Goal: Task Accomplishment & Management: Use online tool/utility

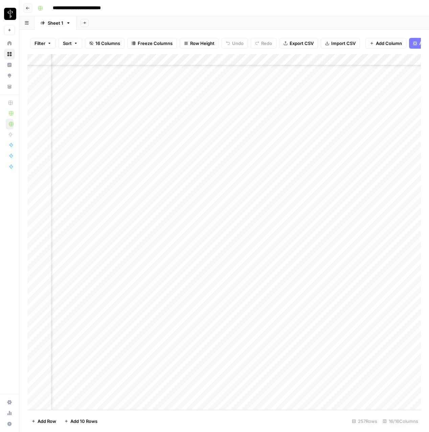
scroll to position [2622, 588]
drag, startPoint x: 287, startPoint y: 60, endPoint x: 240, endPoint y: 58, distance: 47.0
click at [240, 58] on div "Add Column" at bounding box center [223, 232] width 393 height 356
click at [126, 219] on div "Add Column" at bounding box center [223, 232] width 393 height 356
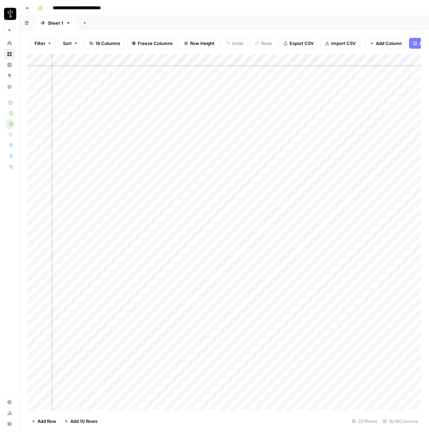
scroll to position [2372, 72]
click at [402, 217] on div "Add Column" at bounding box center [223, 232] width 393 height 356
click at [180, 218] on div "Add Column" at bounding box center [223, 232] width 393 height 356
click at [182, 217] on div "Add Column" at bounding box center [223, 232] width 393 height 356
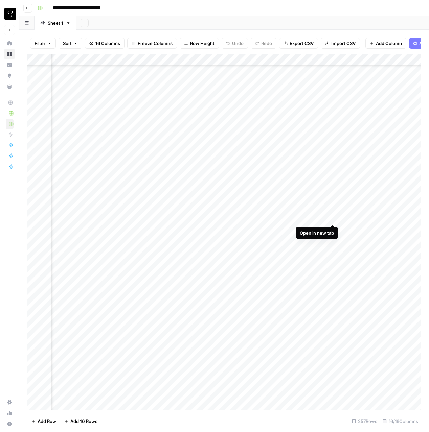
click at [333, 218] on div "Add Column" at bounding box center [223, 232] width 393 height 356
click at [348, 216] on div "Add Column" at bounding box center [223, 232] width 393 height 356
click at [96, 218] on div "Add Column" at bounding box center [223, 232] width 393 height 356
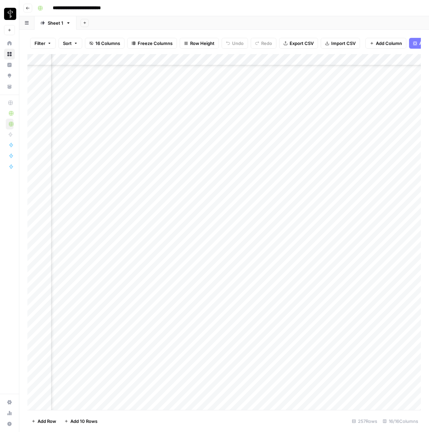
scroll to position [2372, 318]
click at [160, 218] on div "Add Column" at bounding box center [223, 232] width 393 height 356
click at [154, 218] on div at bounding box center [109, 218] width 105 height 13
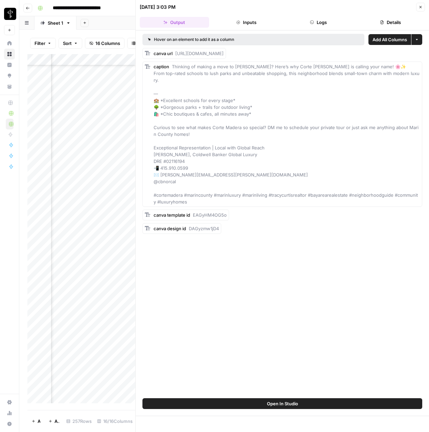
scroll to position [2371, 317]
click at [422, 9] on icon "button" at bounding box center [421, 7] width 4 height 4
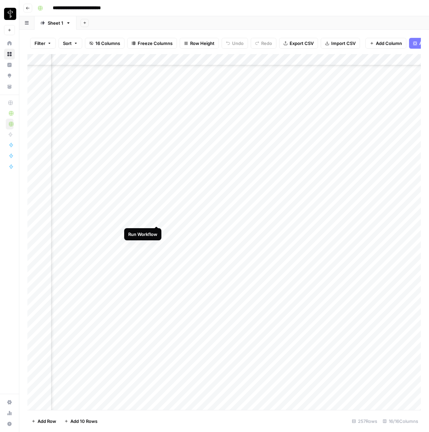
click at [155, 219] on div "Add Column" at bounding box center [223, 232] width 393 height 356
click at [203, 231] on div "Add Column" at bounding box center [223, 232] width 393 height 356
click at [377, 231] on div "Add Column" at bounding box center [223, 232] width 393 height 356
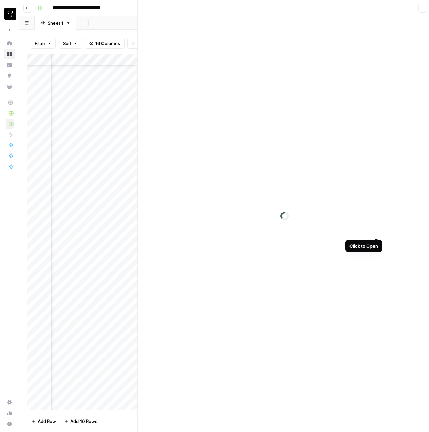
scroll to position [2370, 796]
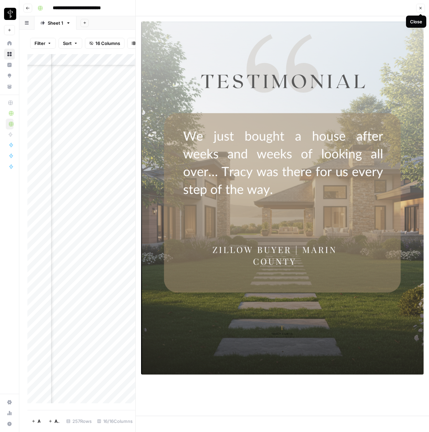
click at [423, 7] on button "Close" at bounding box center [420, 8] width 9 height 9
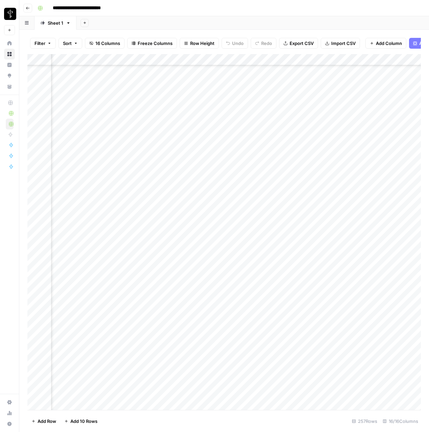
scroll to position [2370, 306]
click at [167, 219] on div "Add Column" at bounding box center [223, 232] width 393 height 356
click at [170, 219] on div "Add Column" at bounding box center [223, 232] width 393 height 356
click at [301, 229] on div "Add Column" at bounding box center [223, 232] width 393 height 356
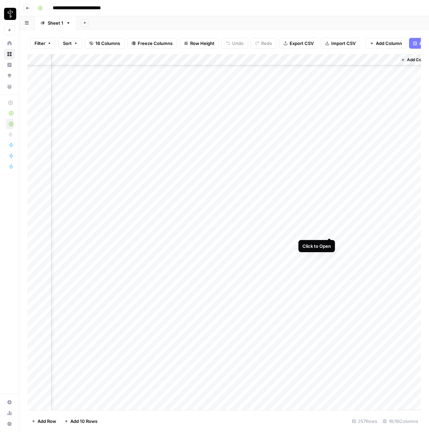
click at [329, 231] on div "Add Column" at bounding box center [223, 232] width 393 height 356
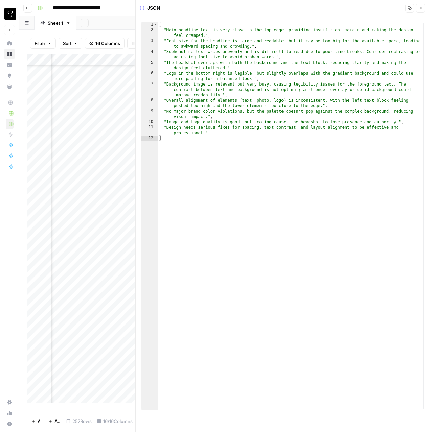
click at [420, 10] on button "Close" at bounding box center [420, 8] width 9 height 9
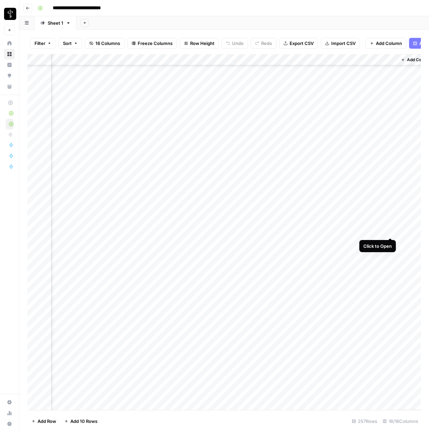
click at [389, 231] on div "Add Column" at bounding box center [223, 232] width 393 height 356
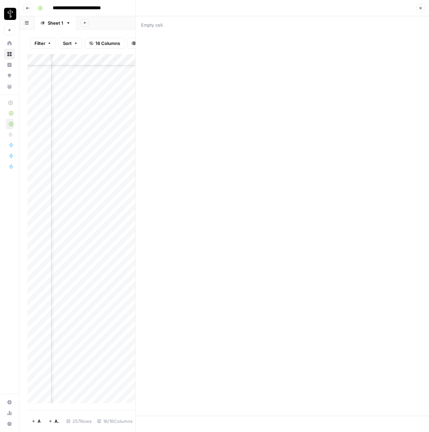
click at [419, 9] on icon "button" at bounding box center [421, 8] width 4 height 4
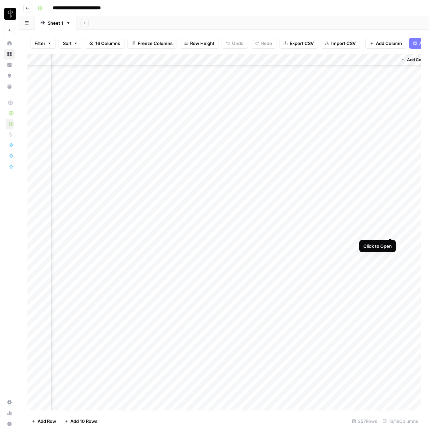
click at [388, 230] on div "Add Column" at bounding box center [223, 232] width 393 height 356
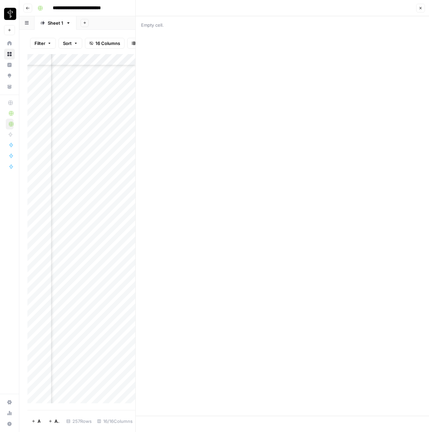
click at [420, 4] on button "Close" at bounding box center [420, 8] width 9 height 9
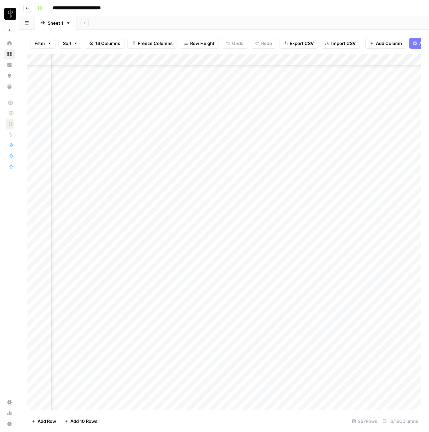
scroll to position [2370, 151]
click at [321, 230] on div "Add Column" at bounding box center [223, 232] width 393 height 356
click at [229, 231] on div "Add Column" at bounding box center [223, 232] width 393 height 356
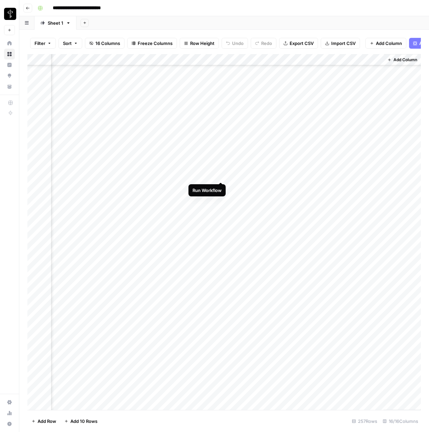
click at [224, 175] on div "Add Column" at bounding box center [223, 232] width 393 height 356
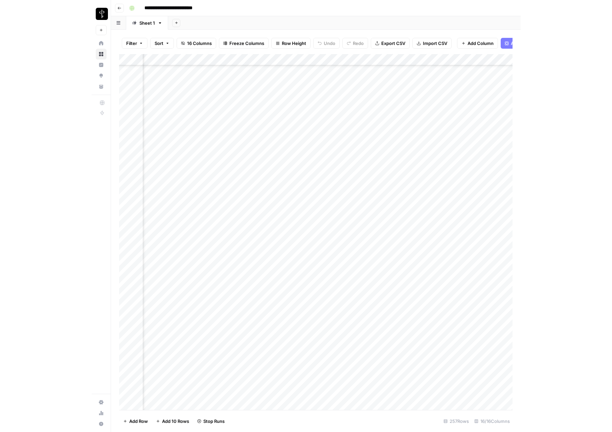
scroll to position [2415, 459]
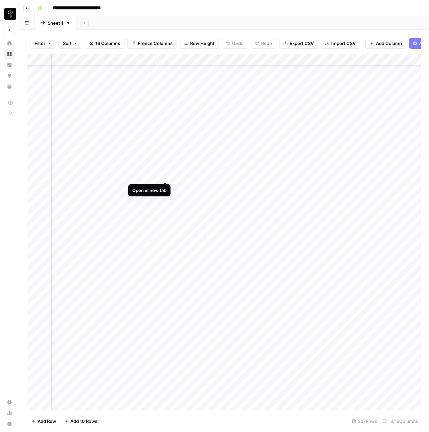
click at [165, 175] on div "Add Column" at bounding box center [223, 232] width 393 height 356
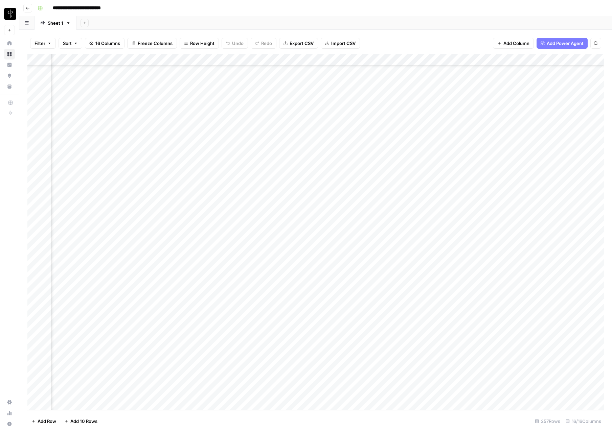
scroll to position [2415, 618]
click at [405, 175] on div "Add Column" at bounding box center [315, 232] width 577 height 356
click at [178, 175] on div "Add Column" at bounding box center [315, 232] width 577 height 356
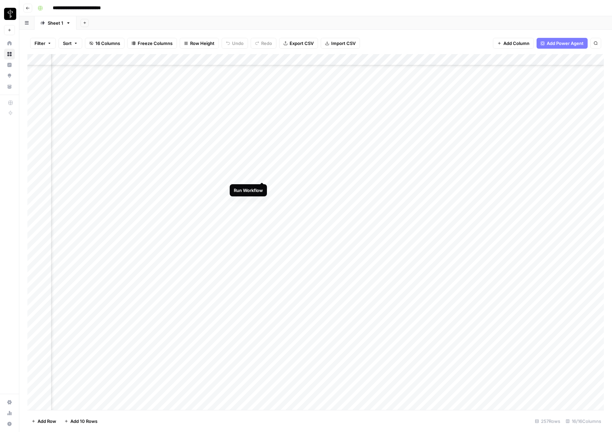
click at [263, 174] on div "Add Column" at bounding box center [315, 232] width 577 height 356
click at [343, 186] on div "Add Column" at bounding box center [315, 232] width 577 height 356
click at [342, 200] on div "Add Column" at bounding box center [315, 232] width 577 height 356
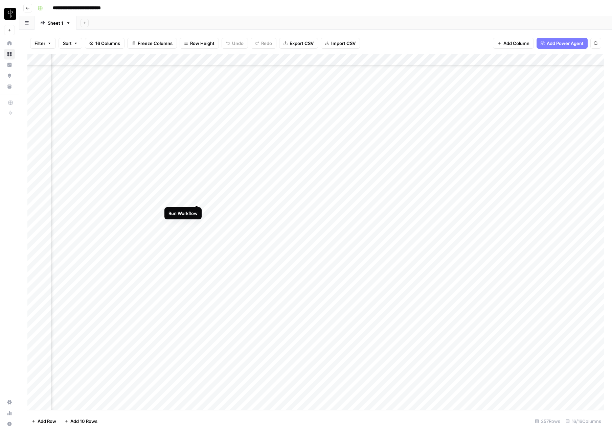
click at [198, 198] on div "Add Column" at bounding box center [315, 232] width 577 height 356
click at [348, 211] on div "Add Column" at bounding box center [315, 232] width 577 height 356
click at [188, 60] on div "Add Column" at bounding box center [315, 232] width 577 height 356
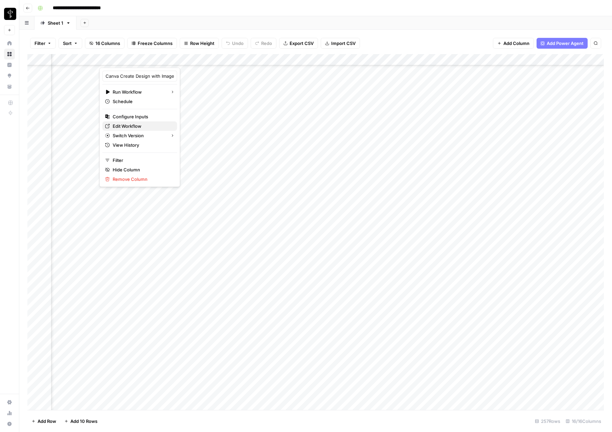
click at [133, 123] on span "Edit Workflow" at bounding box center [142, 126] width 59 height 7
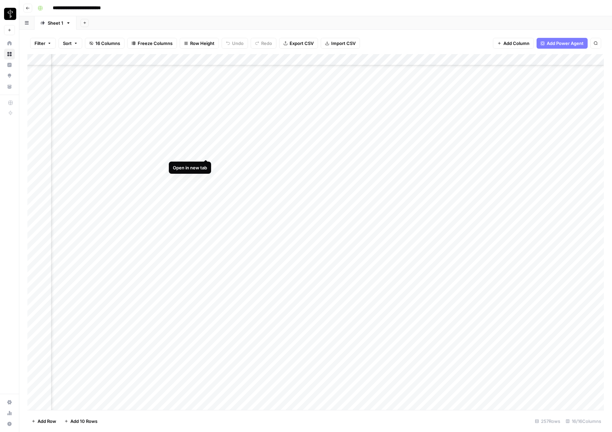
click at [207, 154] on div "Add Column" at bounding box center [315, 232] width 577 height 356
click at [206, 163] on div "Add Column" at bounding box center [315, 232] width 577 height 356
click at [190, 164] on div "Add Column" at bounding box center [315, 232] width 577 height 356
click at [131, 167] on div "Add Column" at bounding box center [315, 232] width 577 height 356
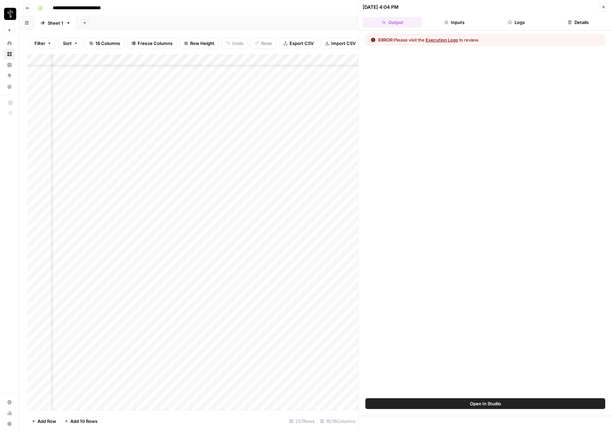
click at [429, 23] on button "Logs" at bounding box center [516, 22] width 59 height 11
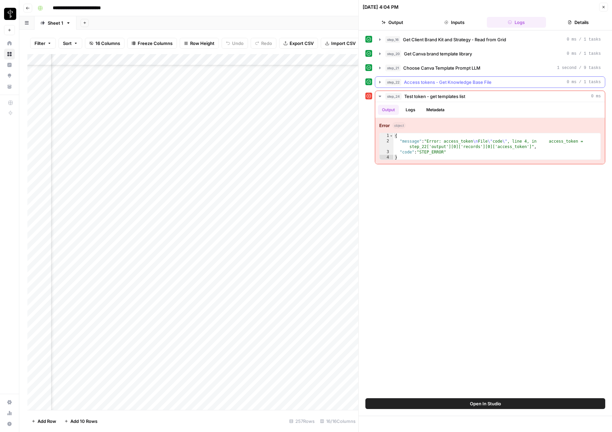
click at [378, 82] on icon "button" at bounding box center [379, 82] width 5 height 5
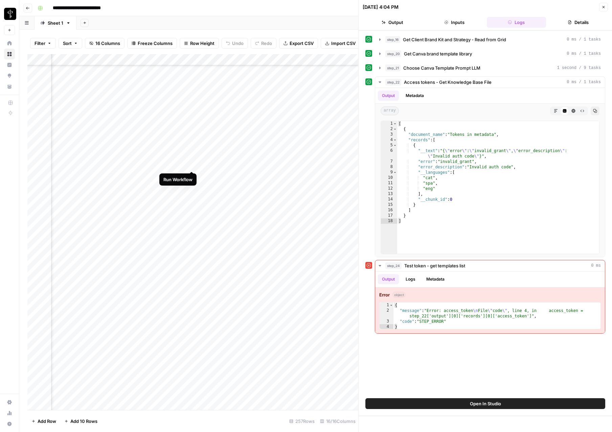
click at [190, 166] on div "Add Column" at bounding box center [192, 232] width 331 height 356
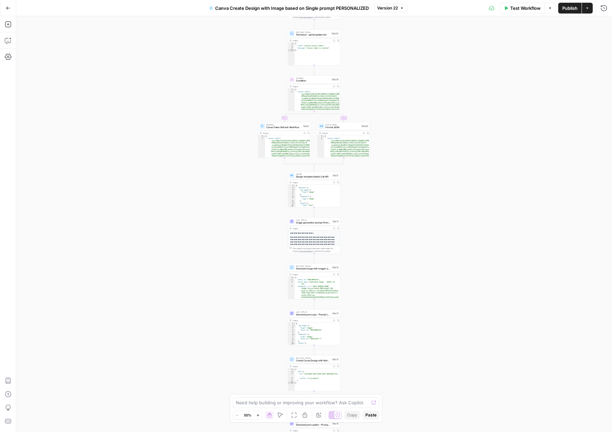
click at [308, 235] on div "**********" at bounding box center [314, 261] width 52 height 61
click at [317, 317] on div "LLM · GPT-4.1 Generate post copy - Prompt LLM Step 12 Copy step Delete step Add…" at bounding box center [314, 314] width 52 height 8
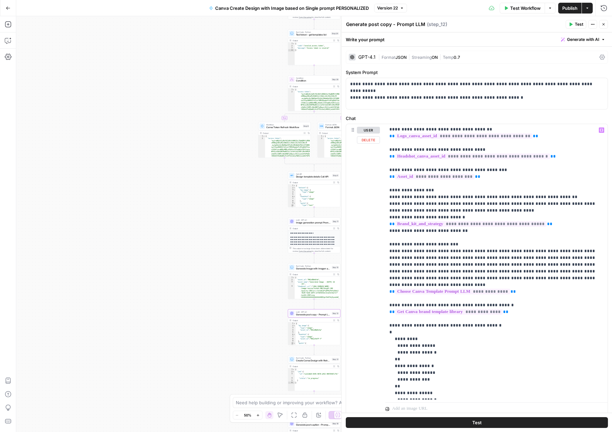
scroll to position [22, 0]
click at [498, 269] on p "**********" at bounding box center [496, 267] width 214 height 325
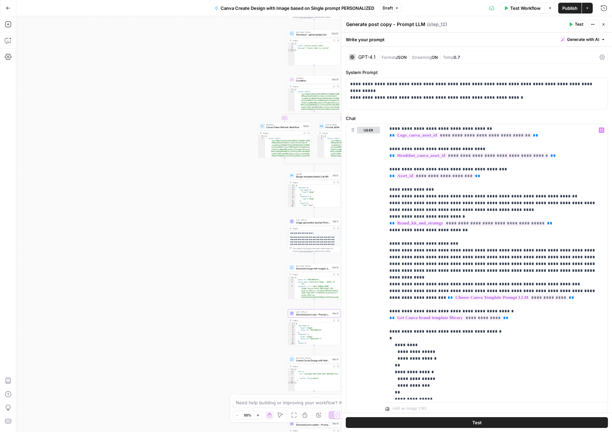
click at [573, 6] on span "Publish" at bounding box center [569, 8] width 15 height 7
click at [4, 10] on button "Go Back" at bounding box center [8, 8] width 12 height 12
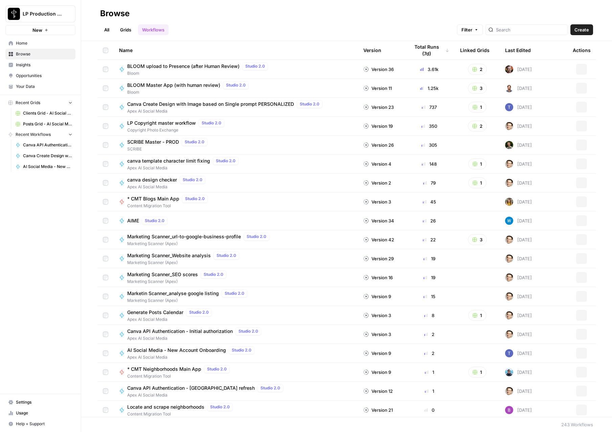
click at [30, 57] on link "Browse" at bounding box center [40, 54] width 70 height 11
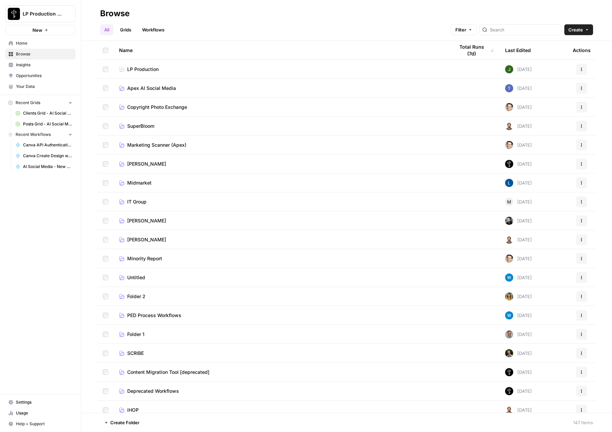
click at [138, 92] on td "Apex AI Social Media" at bounding box center [281, 88] width 335 height 19
click at [142, 89] on span "Apex AI Social Media" at bounding box center [151, 88] width 49 height 7
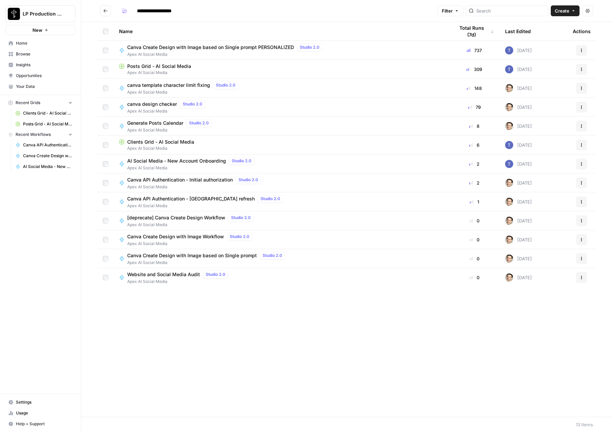
click at [168, 198] on span "Canva API Authentication - [GEOGRAPHIC_DATA] refresh" at bounding box center [191, 199] width 128 height 7
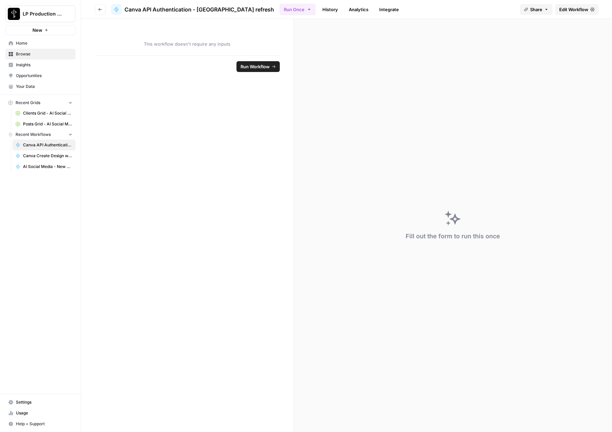
click at [566, 13] on link "Edit Workflow" at bounding box center [576, 9] width 43 height 11
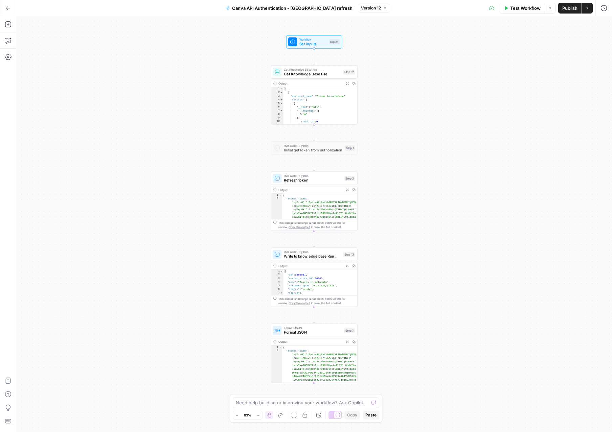
click at [8, 9] on icon "button" at bounding box center [8, 8] width 5 height 5
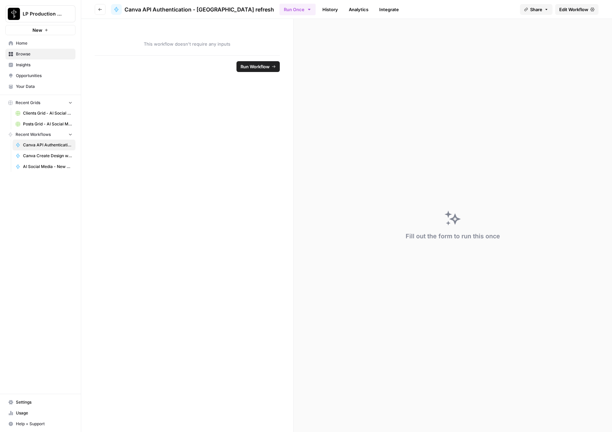
click at [98, 5] on button "Go back" at bounding box center [100, 9] width 11 height 11
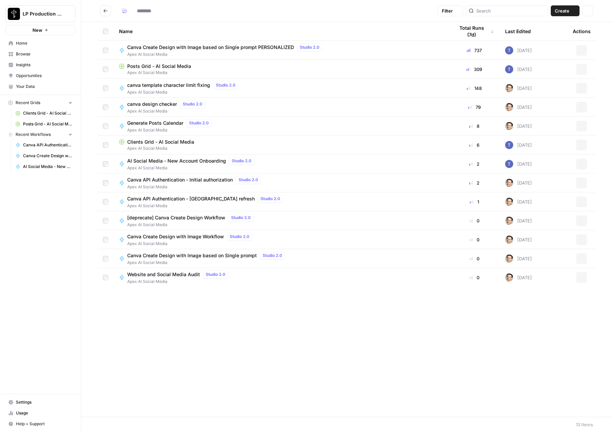
type input "**********"
click at [162, 180] on span "Canva API Authentication - Initial authorization" at bounding box center [180, 180] width 106 height 7
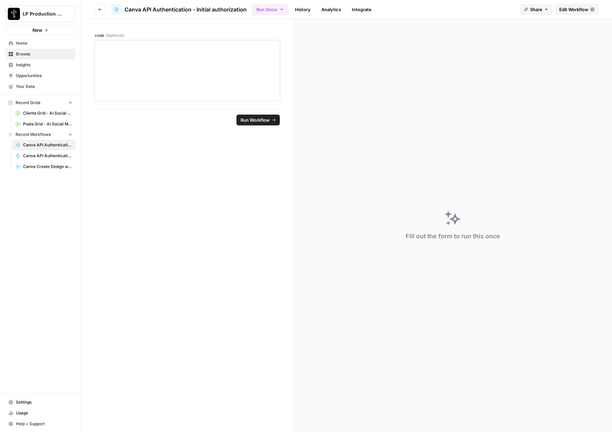
click at [158, 47] on p at bounding box center [187, 47] width 176 height 7
click at [200, 80] on div at bounding box center [187, 71] width 176 height 54
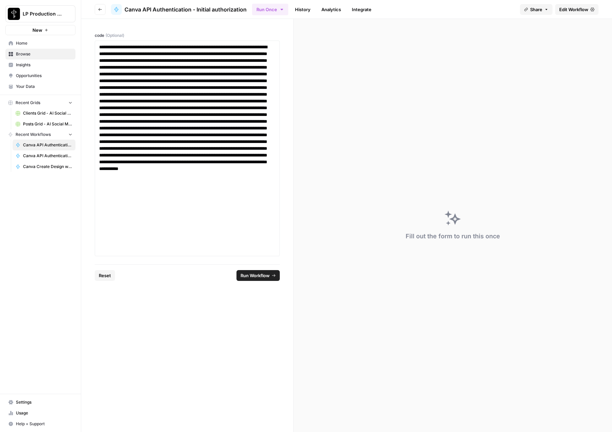
click at [257, 278] on span "Run Workflow" at bounding box center [255, 275] width 29 height 7
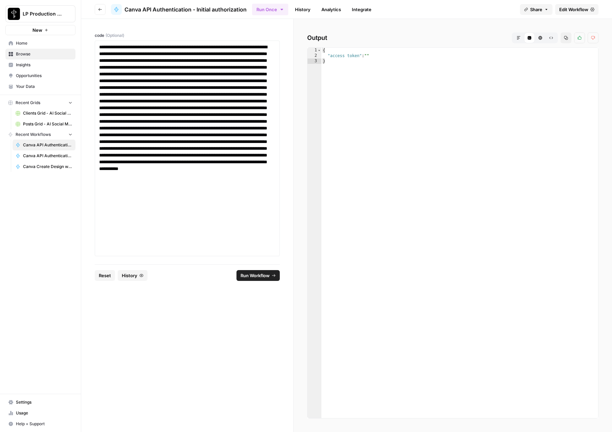
click at [587, 7] on span "Edit Workflow" at bounding box center [573, 9] width 29 height 7
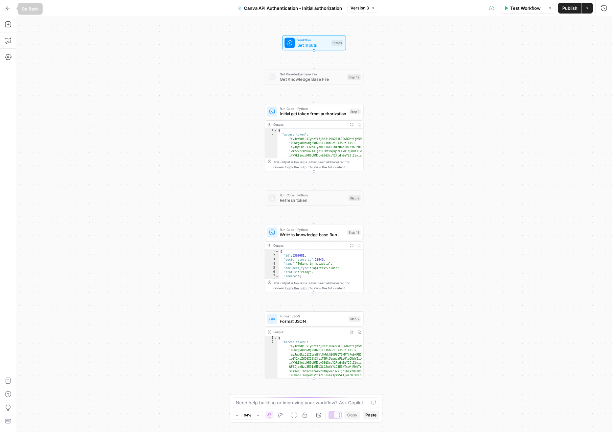
click at [9, 9] on icon "button" at bounding box center [8, 8] width 5 height 5
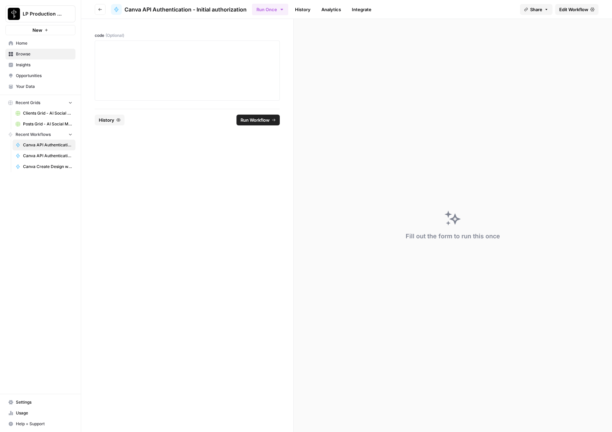
click at [304, 12] on link "History" at bounding box center [303, 9] width 24 height 11
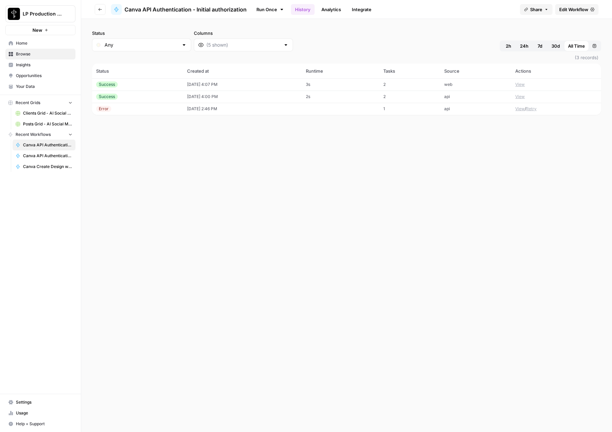
click at [142, 86] on div "Success" at bounding box center [137, 85] width 83 height 6
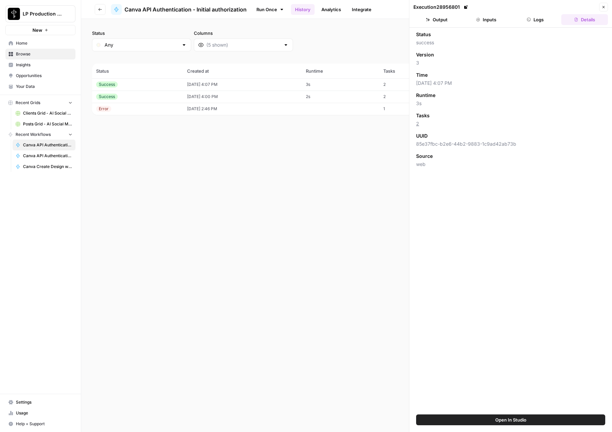
click at [534, 19] on button "Logs" at bounding box center [535, 19] width 47 height 11
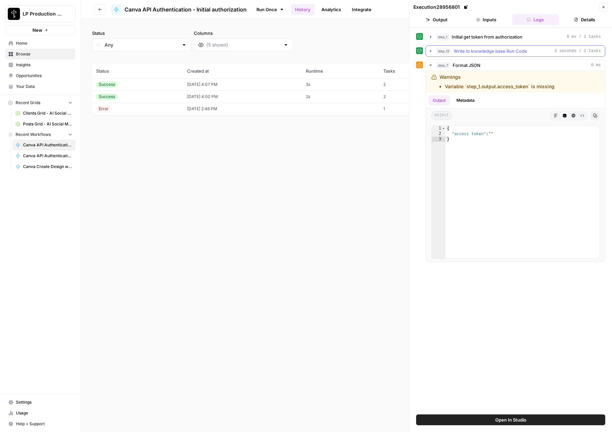
click at [462, 51] on span "Write to knowledge base Run Code" at bounding box center [490, 51] width 73 height 7
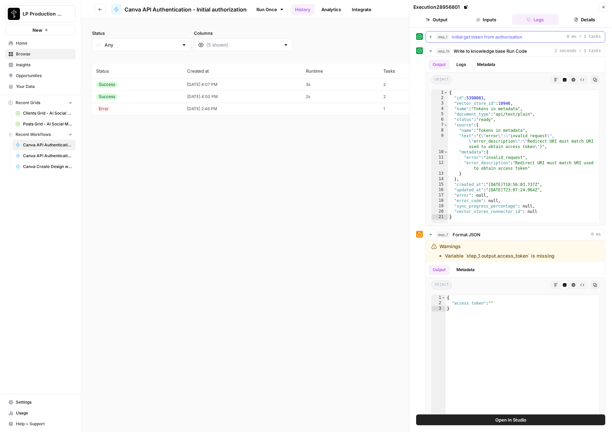
click at [467, 35] on span "Initial get token from authorization" at bounding box center [487, 36] width 71 height 7
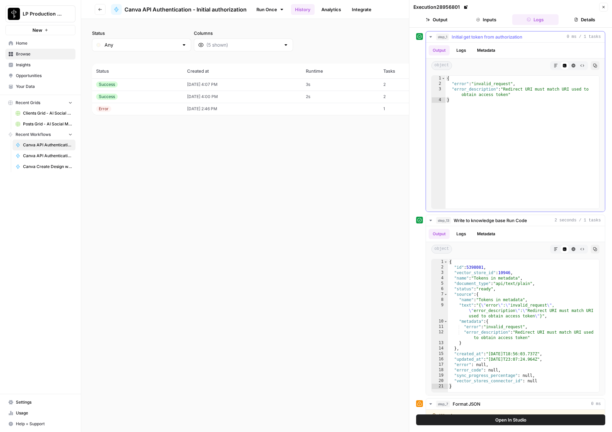
click at [460, 50] on button "Logs" at bounding box center [461, 50] width 18 height 10
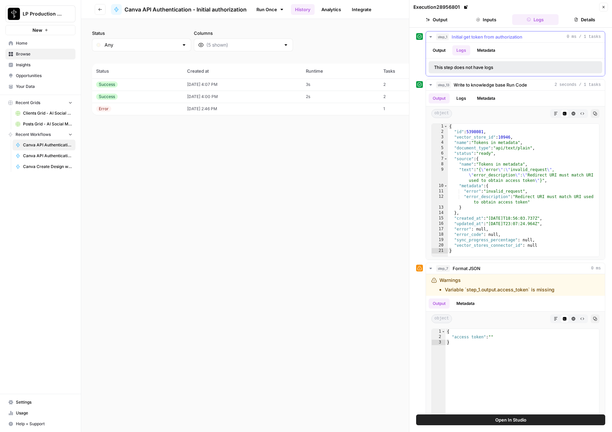
click at [442, 49] on button "Output" at bounding box center [439, 50] width 21 height 10
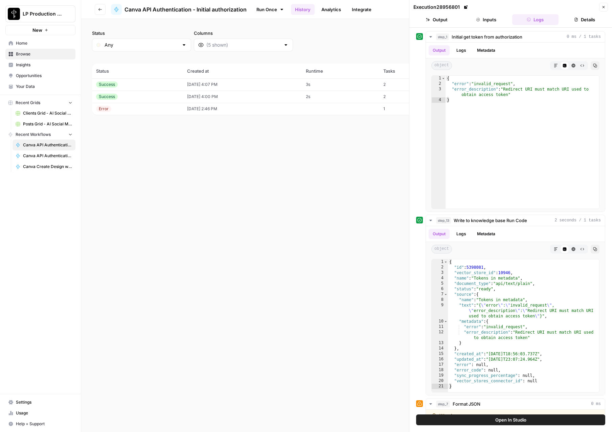
click at [603, 11] on button "Close" at bounding box center [603, 7] width 9 height 9
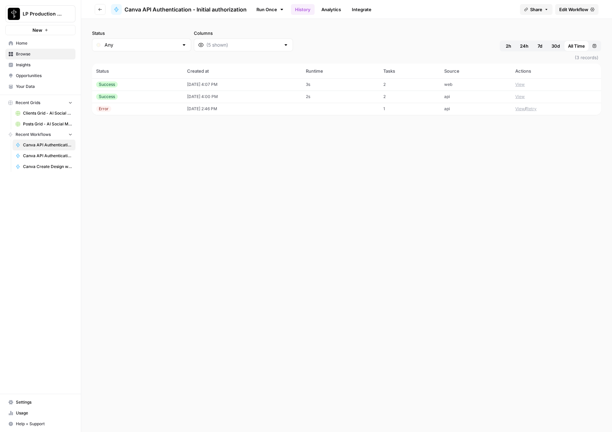
click at [565, 9] on span "Edit Workflow" at bounding box center [573, 9] width 29 height 7
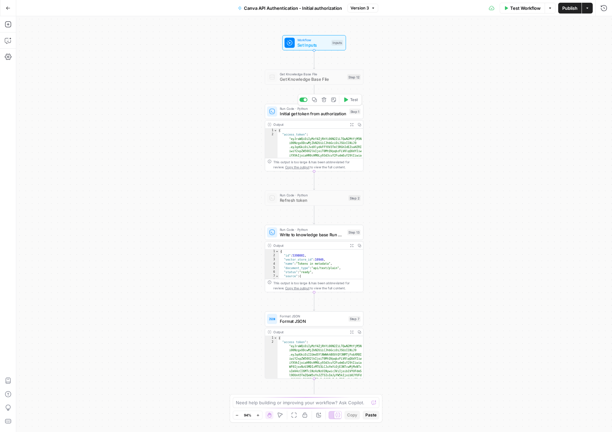
click at [309, 112] on span "Initial get token from authorization" at bounding box center [313, 114] width 67 height 6
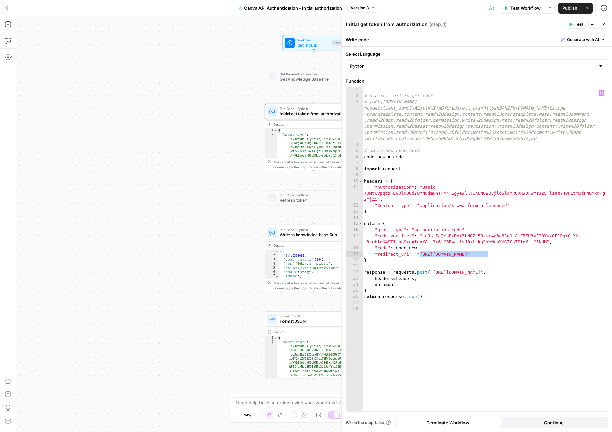
drag, startPoint x: 488, startPoint y: 254, endPoint x: 421, endPoint y: 255, distance: 67.7
click at [421, 255] on div "# use this url to get code # https://www.canva.com/api/oauth/authorize?code_cha…" at bounding box center [485, 255] width 245 height 337
paste textarea "****"
type textarea "**********"
click at [565, 9] on span "Publish" at bounding box center [569, 8] width 15 height 7
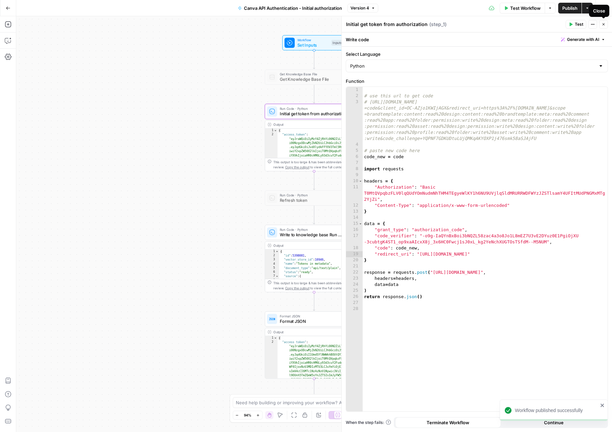
click at [602, 25] on icon "button" at bounding box center [604, 24] width 4 height 4
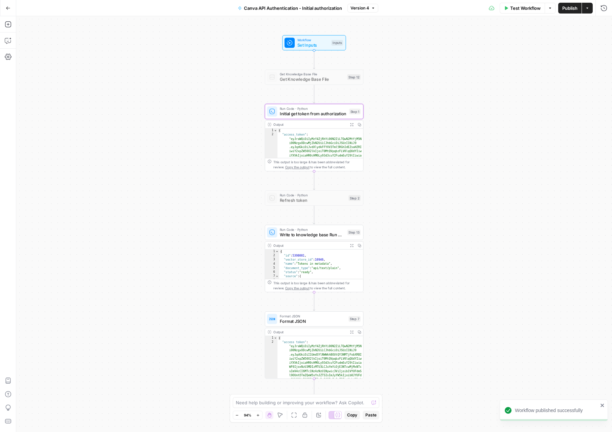
click at [4, 11] on button "Go Back" at bounding box center [8, 8] width 12 height 12
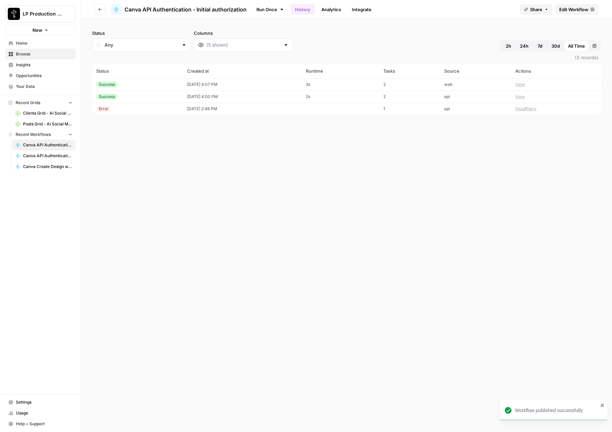
click at [269, 6] on link "Run Once" at bounding box center [270, 10] width 36 height 12
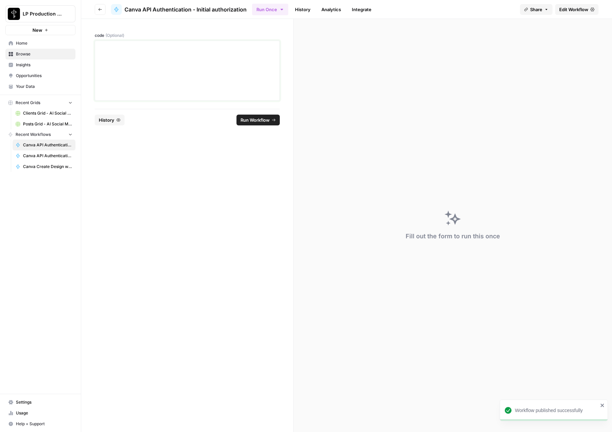
click at [143, 71] on div at bounding box center [187, 71] width 176 height 54
click at [177, 84] on div at bounding box center [187, 71] width 176 height 54
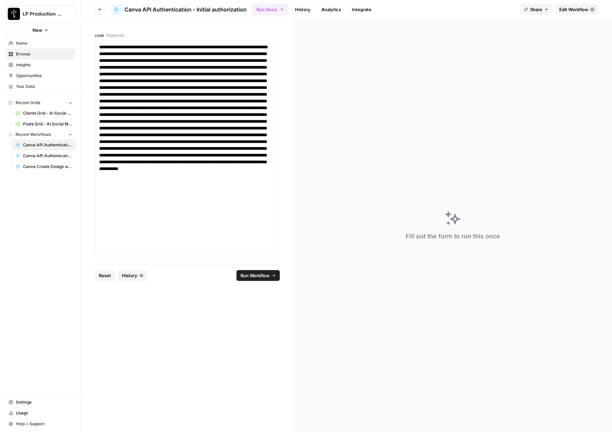
click at [256, 276] on span "Run Workflow" at bounding box center [255, 275] width 29 height 7
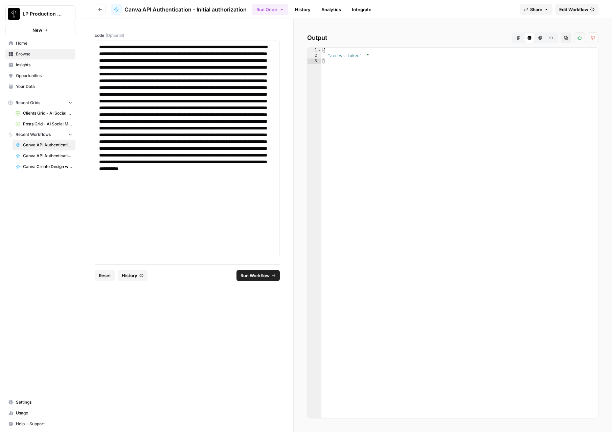
click at [570, 12] on span "Edit Workflow" at bounding box center [573, 9] width 29 height 7
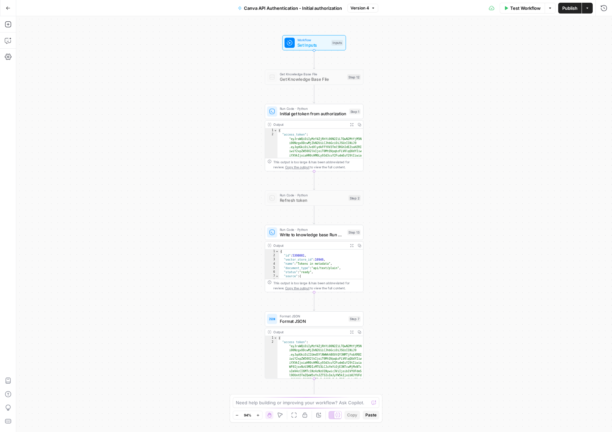
click at [7, 7] on icon "button" at bounding box center [8, 8] width 5 height 5
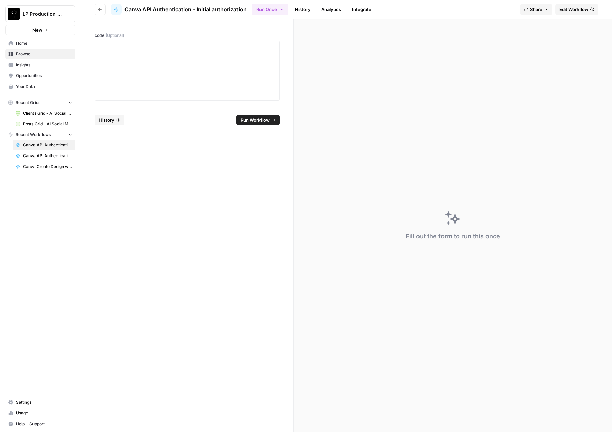
click at [296, 9] on link "History" at bounding box center [303, 9] width 24 height 11
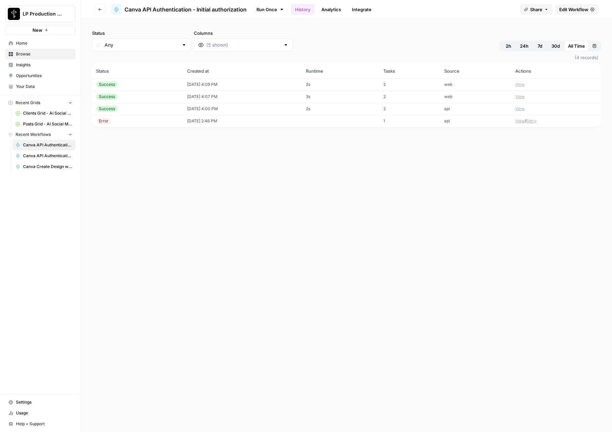
click at [183, 85] on td "09/12/25 at 4:09 PM" at bounding box center [242, 84] width 119 height 12
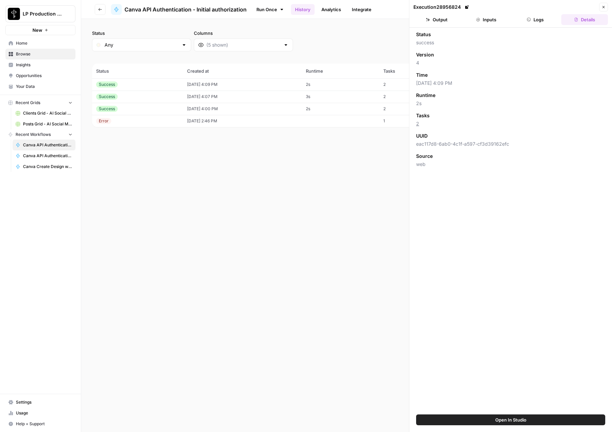
click at [531, 21] on button "Logs" at bounding box center [535, 19] width 47 height 11
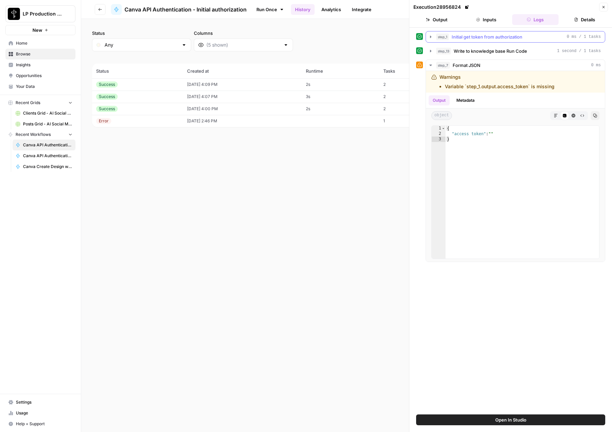
click at [511, 37] on span "Initial get token from authorization" at bounding box center [487, 36] width 71 height 7
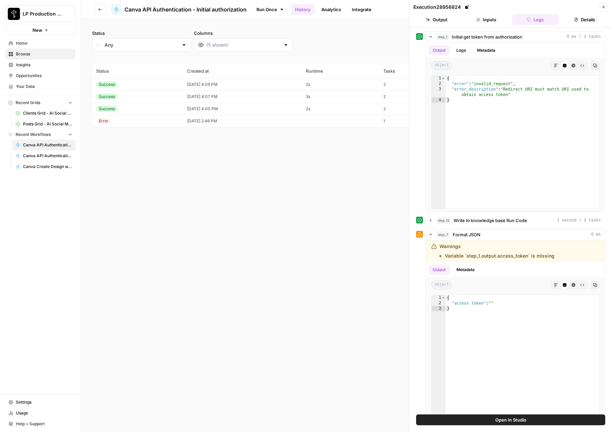
click at [603, 7] on icon "button" at bounding box center [604, 7] width 4 height 4
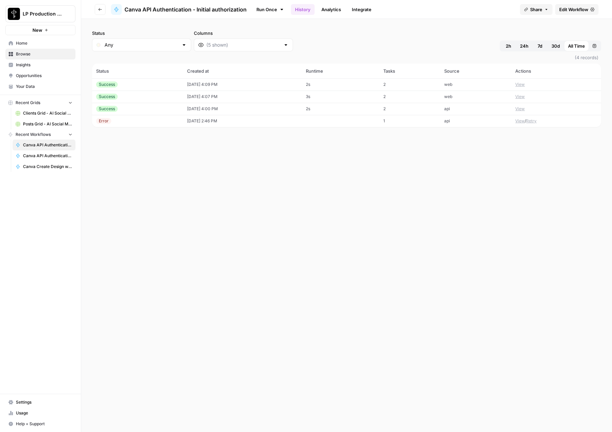
click at [584, 10] on span "Edit Workflow" at bounding box center [573, 9] width 29 height 7
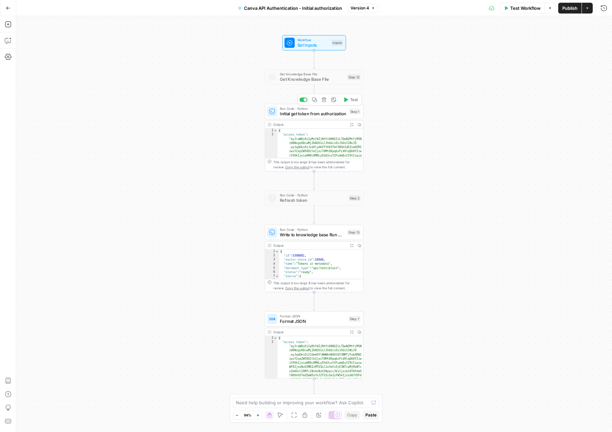
click at [310, 111] on span "Initial get token from authorization" at bounding box center [313, 114] width 67 height 6
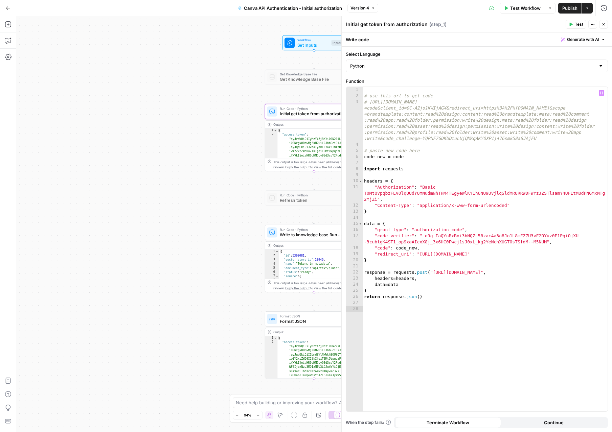
drag, startPoint x: 497, startPoint y: 255, endPoint x: 506, endPoint y: 258, distance: 9.4
click at [499, 256] on div "# use this url to get code # https://www.canva.com/api/oauth/authorize?code_cha…" at bounding box center [485, 255] width 245 height 337
paste textarea "**********"
type textarea "**********"
click at [567, 12] on button "Publish" at bounding box center [569, 8] width 23 height 11
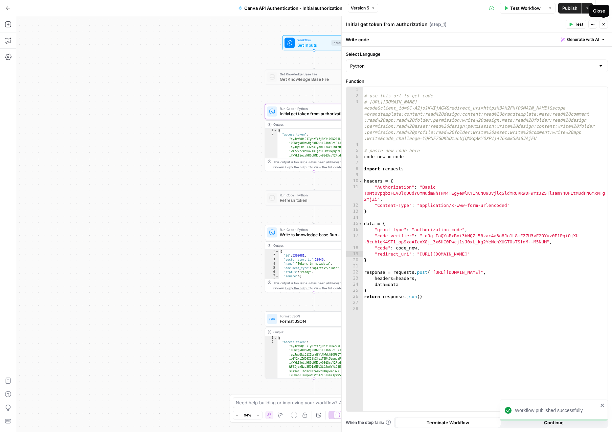
click at [607, 25] on button "Close" at bounding box center [603, 24] width 9 height 9
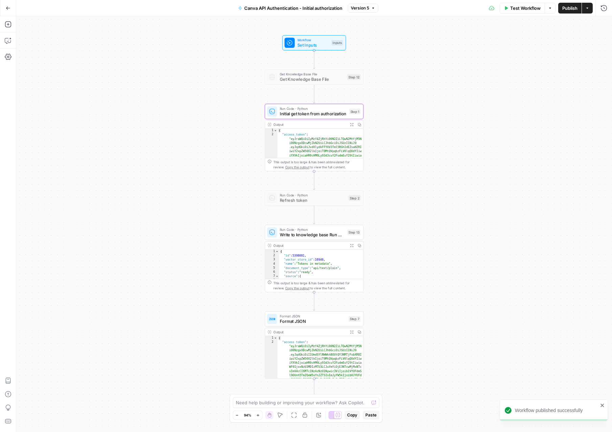
click at [12, 8] on button "Go Back" at bounding box center [8, 8] width 12 height 12
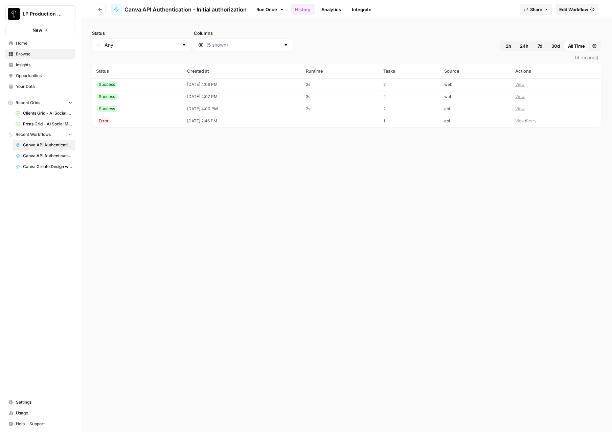
click at [102, 5] on button "Go back" at bounding box center [100, 9] width 11 height 11
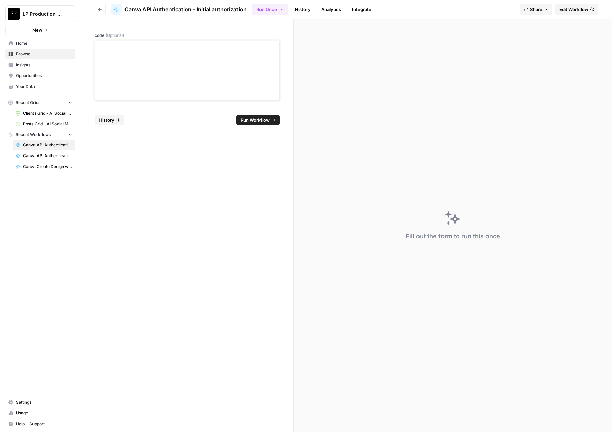
click at [157, 93] on div at bounding box center [187, 71] width 176 height 54
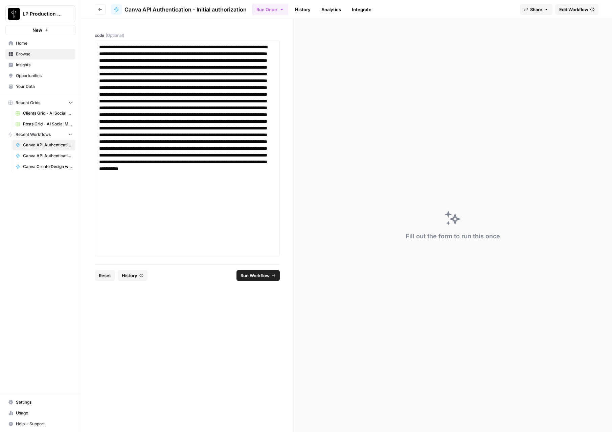
click at [268, 274] on span "Run Workflow" at bounding box center [255, 275] width 29 height 7
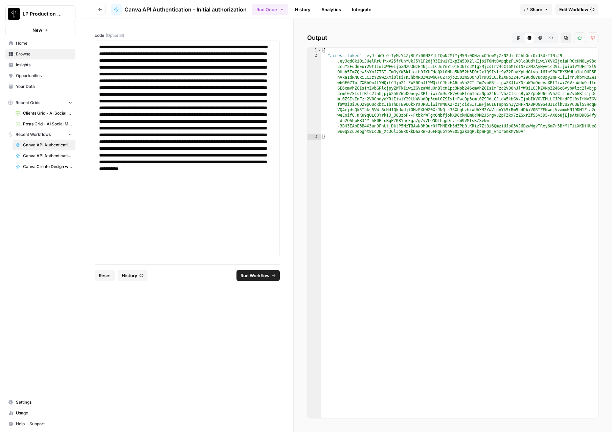
click at [298, 9] on link "History" at bounding box center [303, 9] width 24 height 11
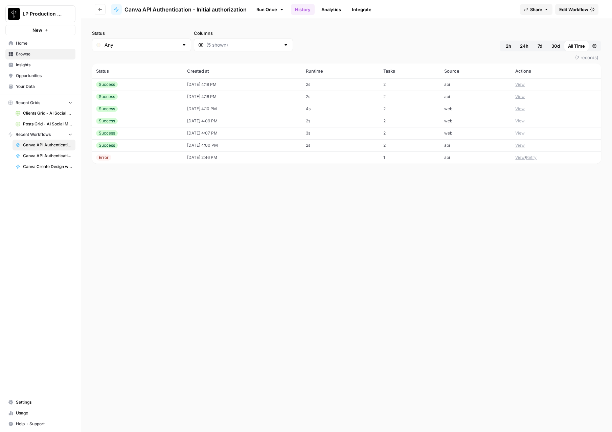
click at [245, 83] on td "09/12/25 at 4:18 PM" at bounding box center [242, 84] width 119 height 12
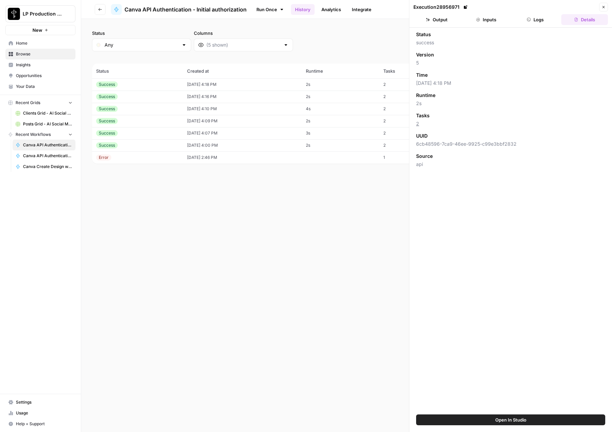
click at [527, 21] on icon "button" at bounding box center [528, 19] width 3 height 3
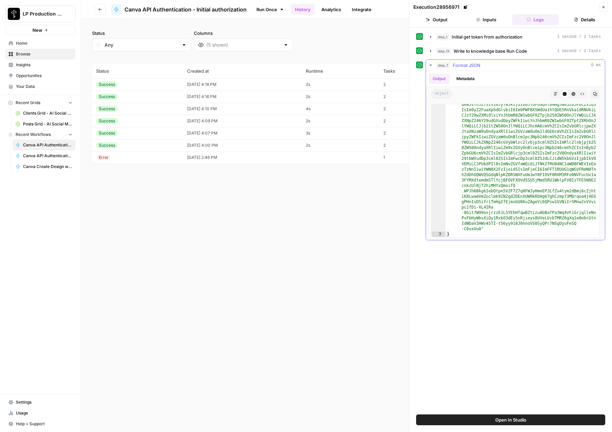
scroll to position [44, 0]
click at [605, 8] on icon "button" at bounding box center [604, 7] width 4 height 4
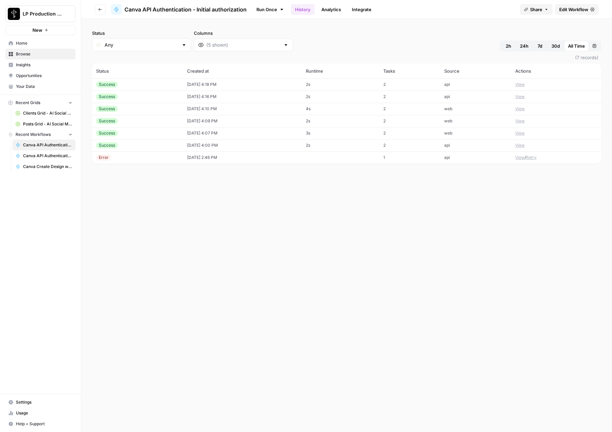
click at [28, 85] on span "Your Data" at bounding box center [44, 87] width 57 height 6
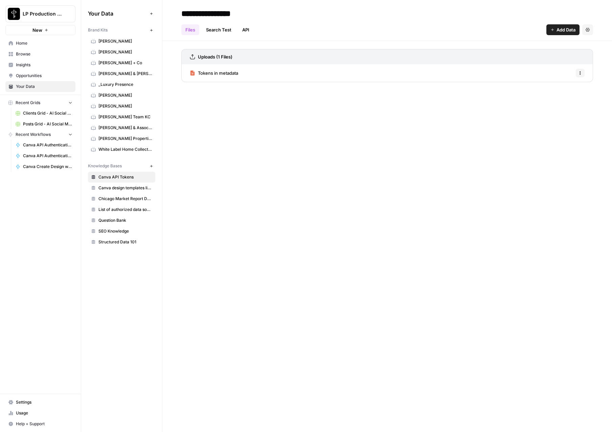
click at [29, 51] on span "Browse" at bounding box center [44, 54] width 57 height 6
click at [212, 72] on span "Tokens in metadata" at bounding box center [218, 73] width 40 height 7
